Goal: Task Accomplishment & Management: Use online tool/utility

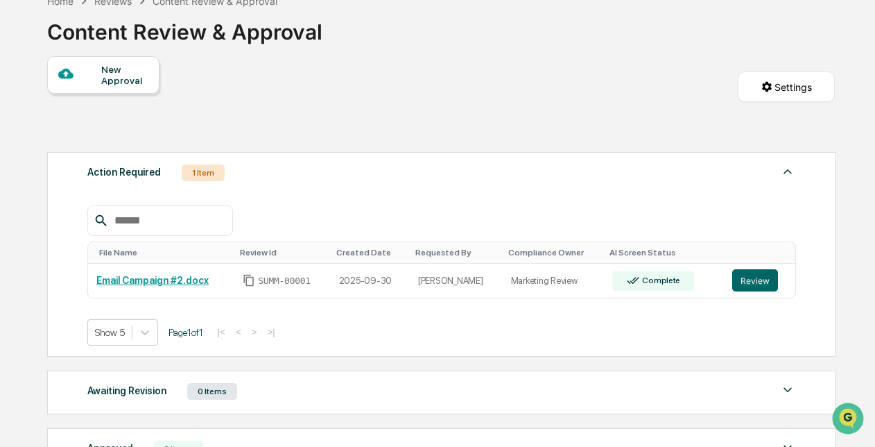
scroll to position [87, 0]
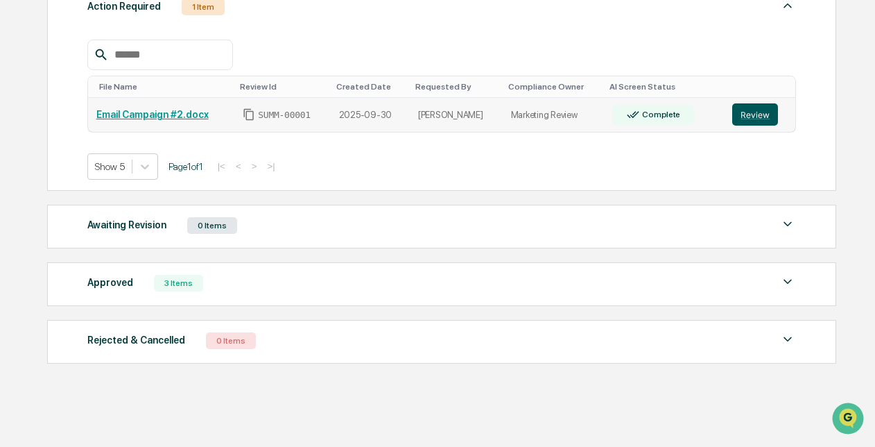
click at [764, 110] on button "Review" at bounding box center [755, 114] width 46 height 22
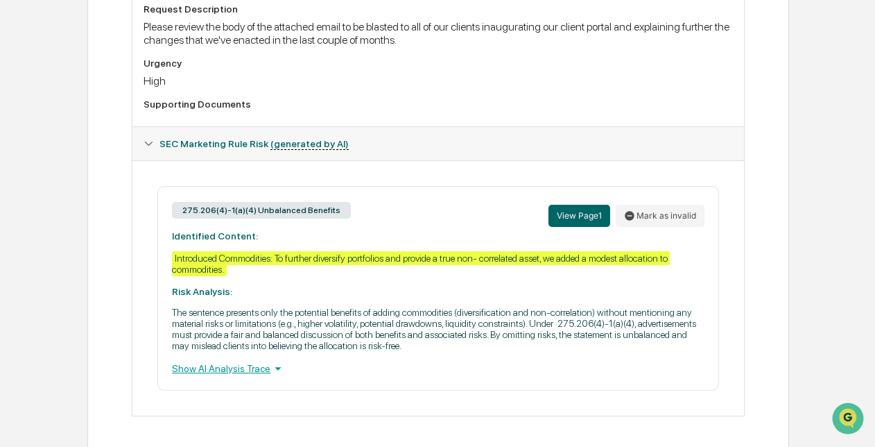
scroll to position [551, 0]
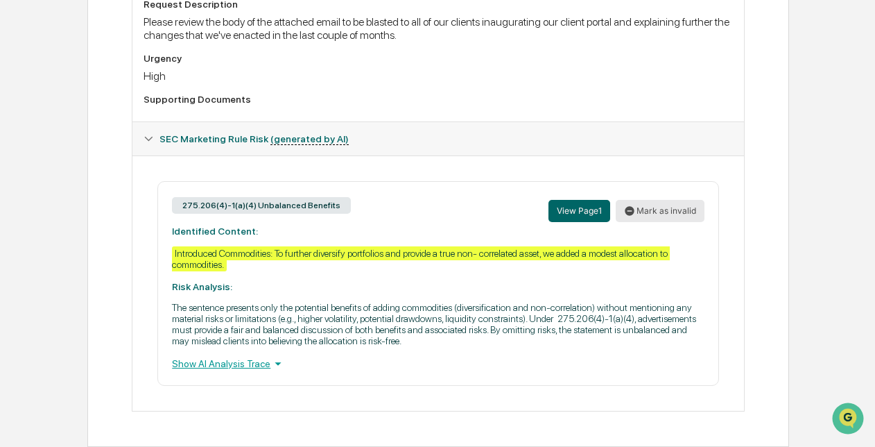
click at [671, 205] on button "Mark as invalid" at bounding box center [660, 211] width 89 height 22
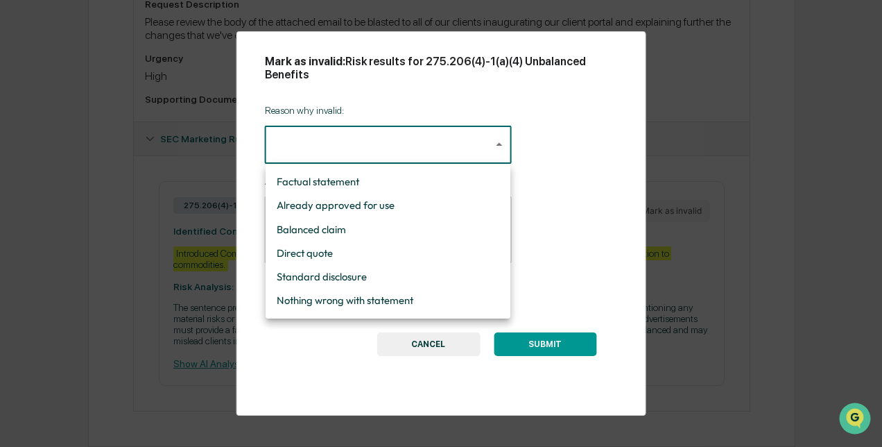
click at [434, 345] on div at bounding box center [441, 223] width 882 height 447
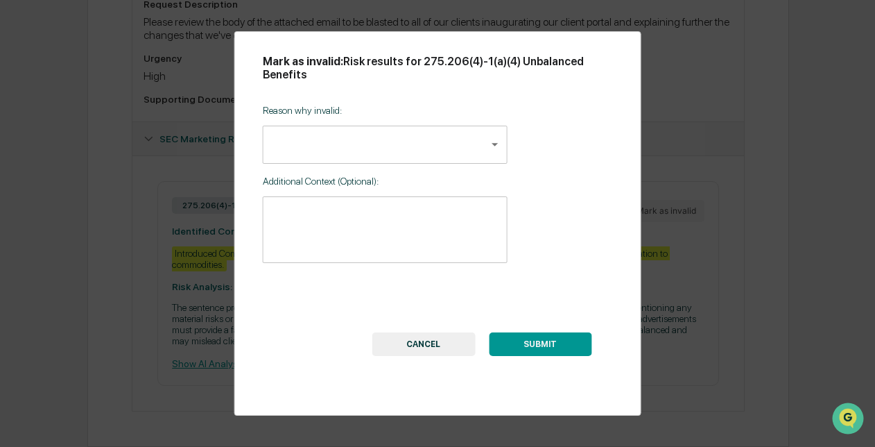
click at [416, 343] on button "CANCEL" at bounding box center [423, 344] width 103 height 24
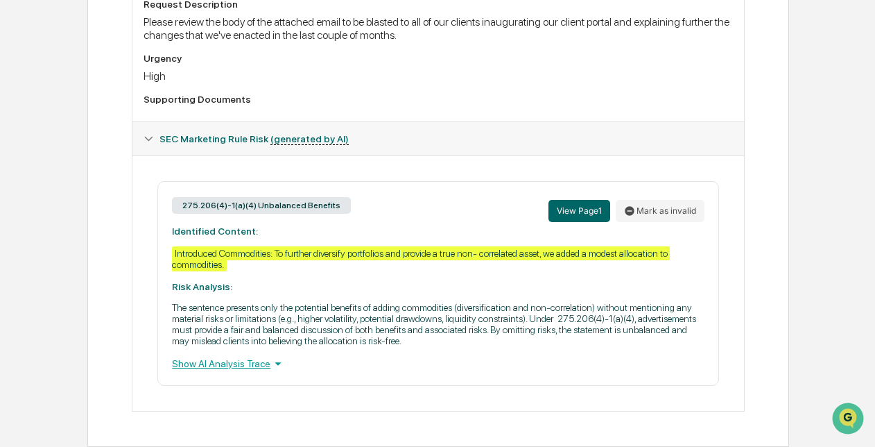
click at [247, 361] on div "Show AI Analysis Trace" at bounding box center [438, 363] width 532 height 15
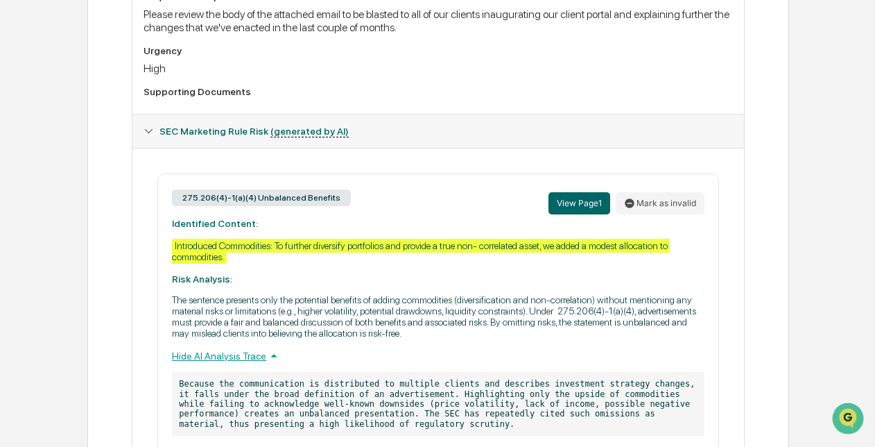
scroll to position [631, 0]
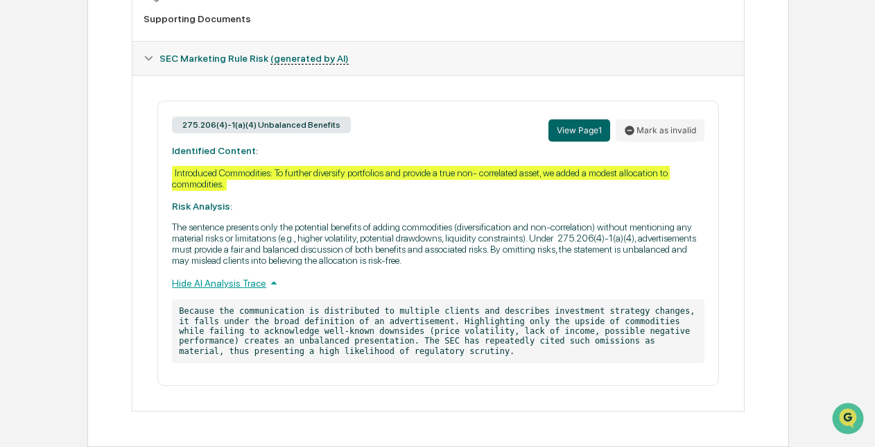
click at [233, 284] on div "Hide AI Analysis Trace" at bounding box center [438, 282] width 532 height 15
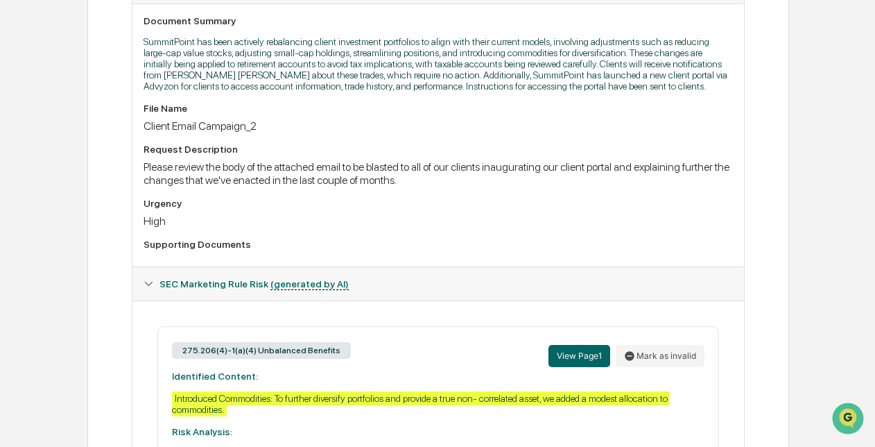
scroll to position [394, 0]
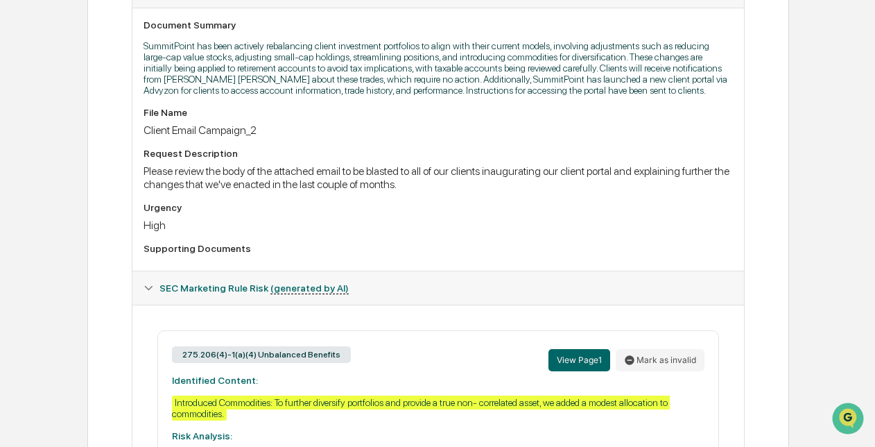
click at [168, 290] on span "SEC Marketing Rule Risk (generated by AI)" at bounding box center [254, 287] width 189 height 11
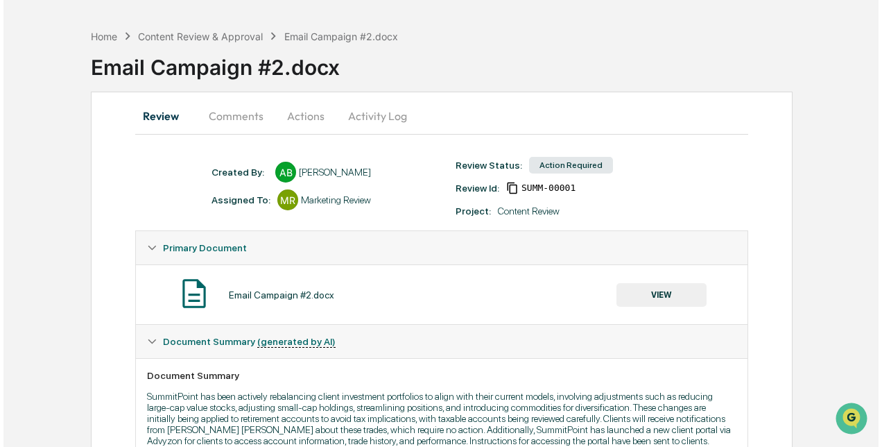
scroll to position [0, 0]
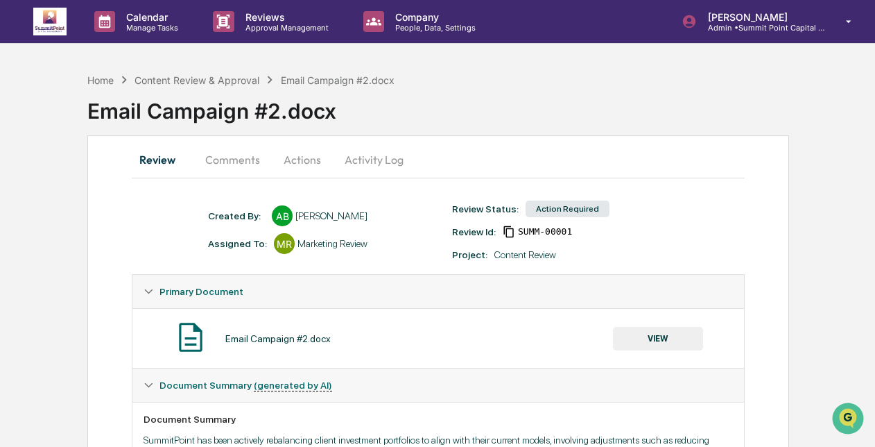
click at [233, 160] on button "Comments" at bounding box center [232, 159] width 77 height 33
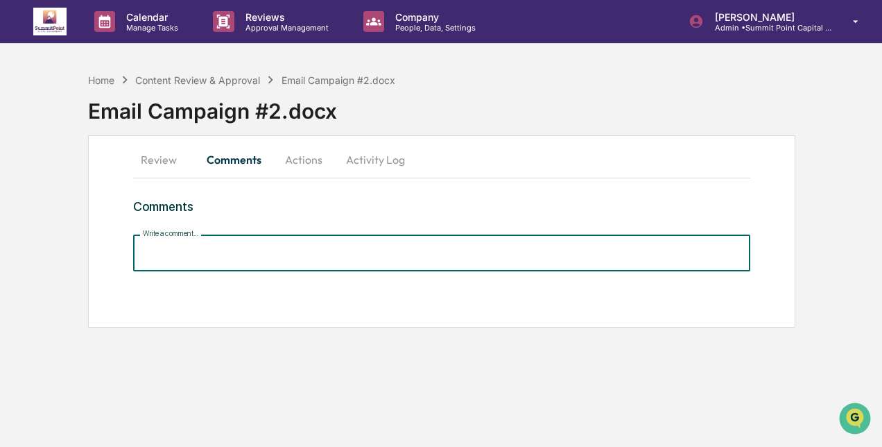
click at [319, 262] on input "Write a comment..." at bounding box center [441, 252] width 617 height 37
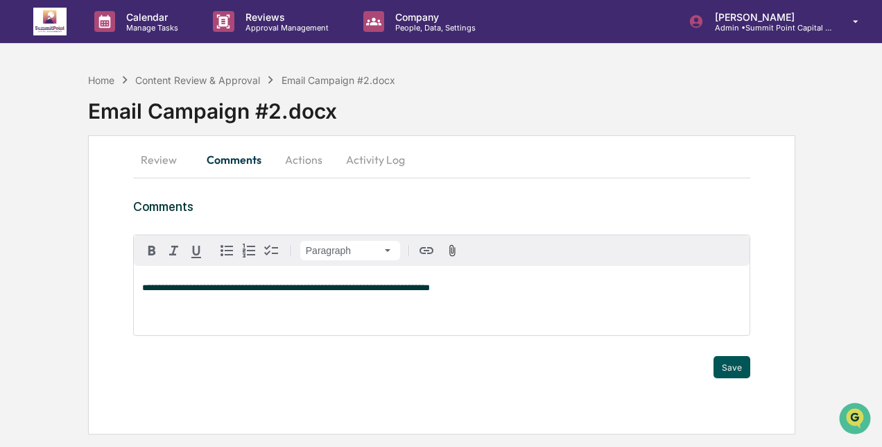
click at [744, 364] on button "Save" at bounding box center [732, 367] width 37 height 22
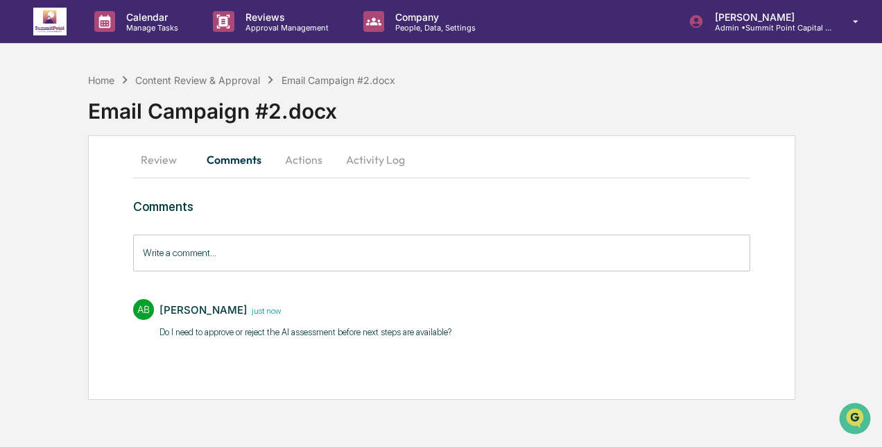
click at [511, 92] on div "Email Campaign #2.docx" at bounding box center [485, 105] width 794 height 36
